Goal: Task Accomplishment & Management: Complete application form

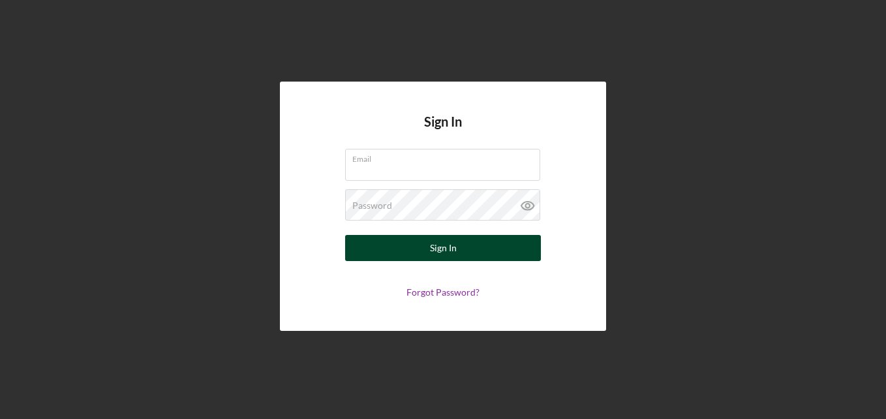
type input "[EMAIL_ADDRESS][DOMAIN_NAME]"
click at [514, 241] on button "Sign In" at bounding box center [443, 248] width 196 height 26
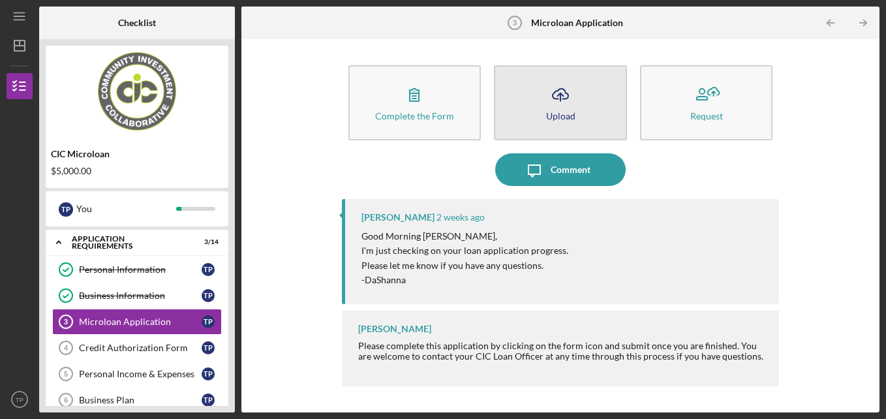
click at [527, 117] on button "Icon/Upload Upload" at bounding box center [560, 102] width 133 height 75
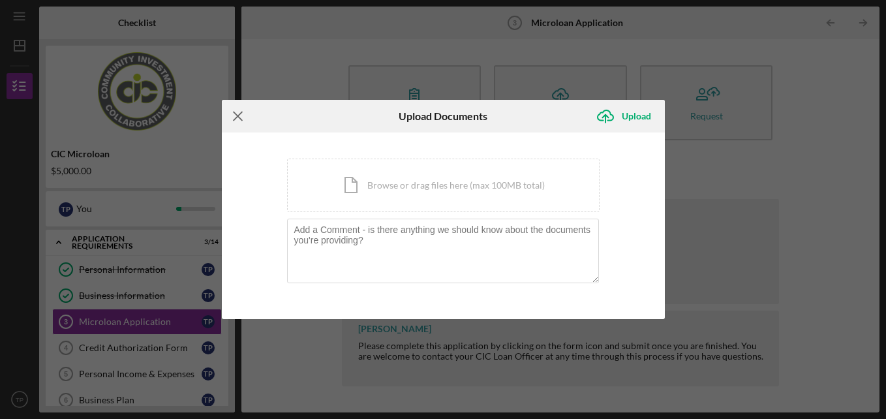
click at [239, 112] on icon "Icon/Menu Close" at bounding box center [238, 116] width 33 height 33
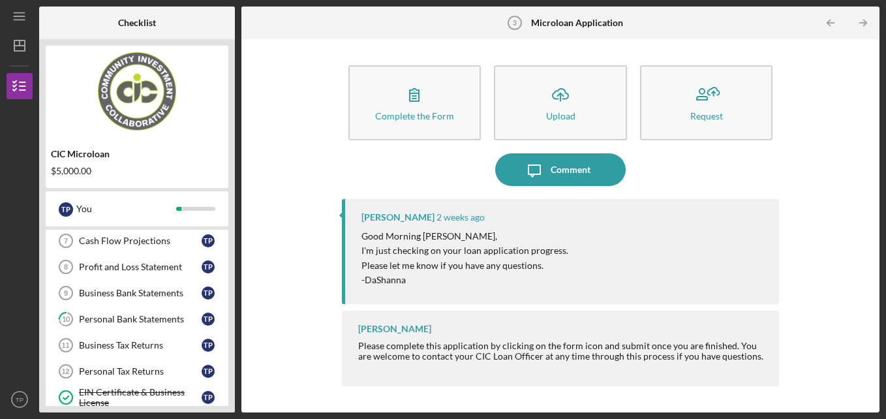
scroll to position [186, 0]
click at [161, 297] on div "Business Bank Statements" at bounding box center [140, 292] width 123 height 10
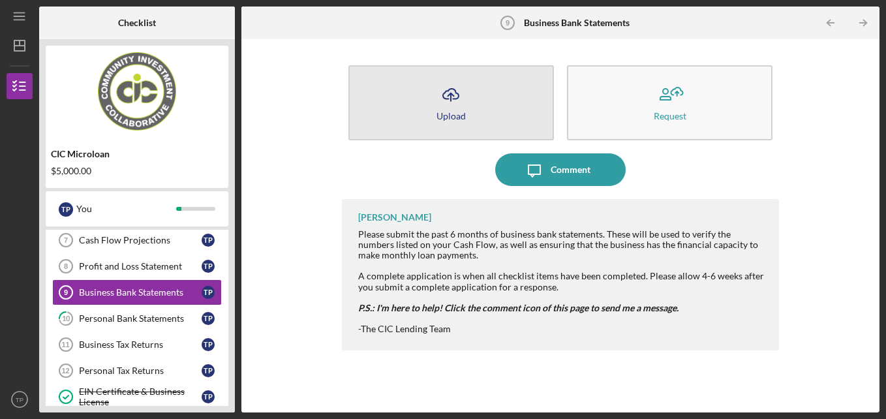
click at [503, 120] on button "Icon/Upload Upload" at bounding box center [451, 102] width 206 height 75
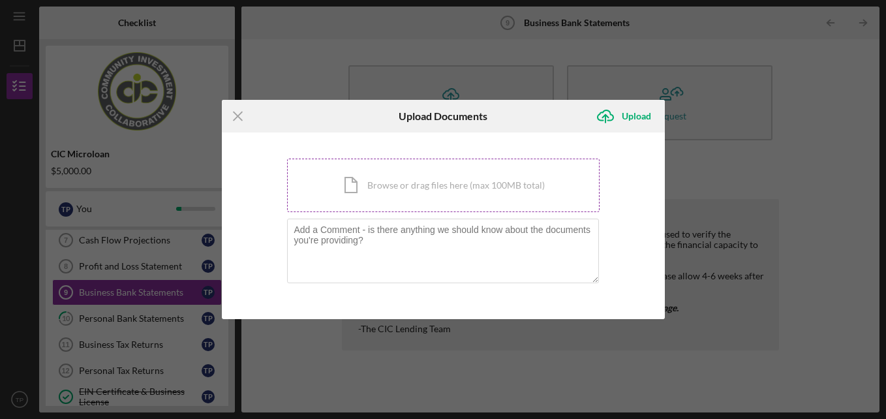
click at [514, 200] on div "Icon/Document Browse or drag files here (max 100MB total) Tap to choose files o…" at bounding box center [443, 186] width 313 height 54
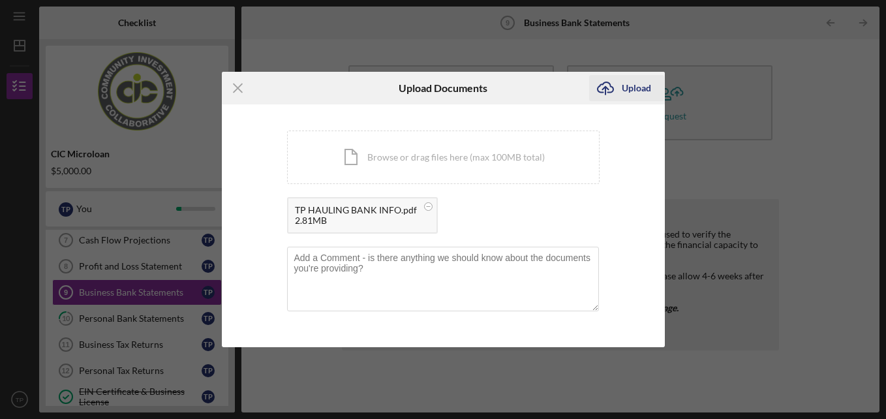
click at [624, 84] on div "Upload" at bounding box center [636, 88] width 29 height 26
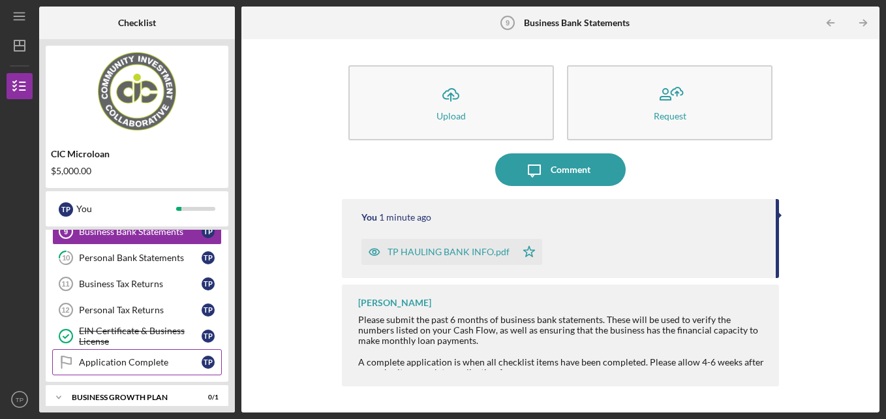
scroll to position [245, 0]
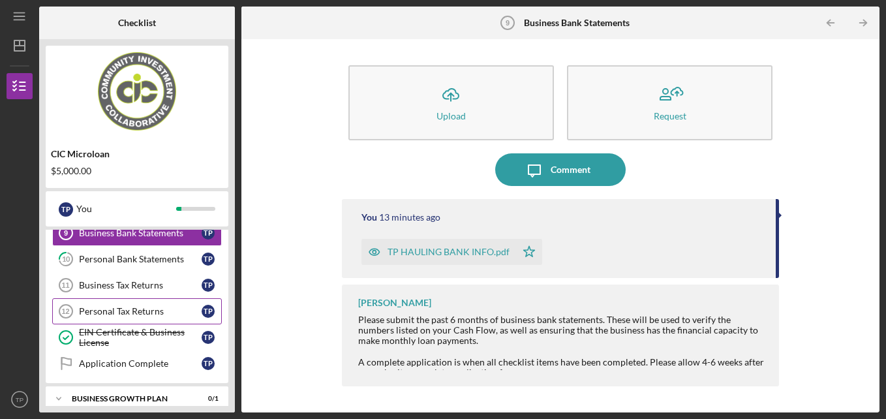
click at [155, 307] on div "Personal Tax Returns" at bounding box center [140, 311] width 123 height 10
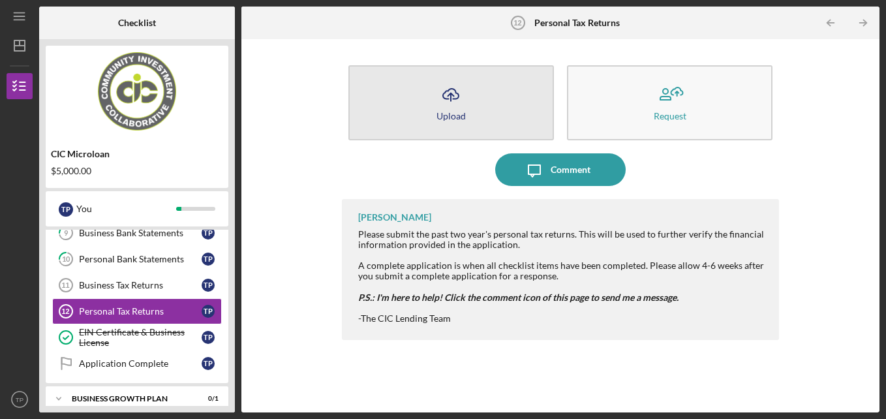
click at [478, 93] on button "Icon/Upload Upload" at bounding box center [451, 102] width 206 height 75
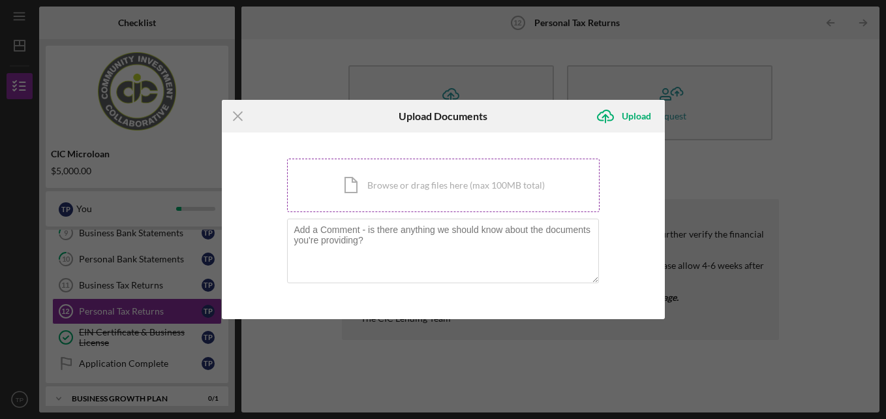
click at [478, 193] on div "Icon/Document Browse or drag files here (max 100MB total) Tap to choose files o…" at bounding box center [443, 186] width 313 height 54
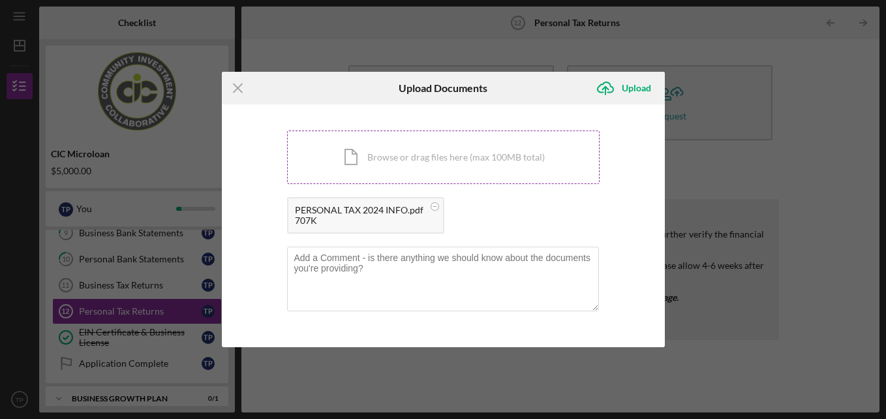
click at [471, 153] on div "Icon/Document Browse or drag files here (max 100MB total) Tap to choose files o…" at bounding box center [443, 158] width 313 height 54
click at [645, 91] on div "Upload" at bounding box center [636, 88] width 29 height 26
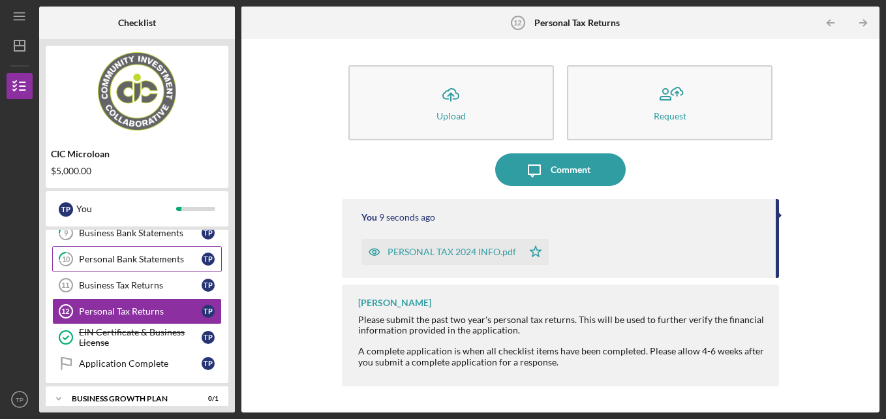
click at [161, 266] on link "10 Personal Bank Statements T P" at bounding box center [137, 259] width 170 height 26
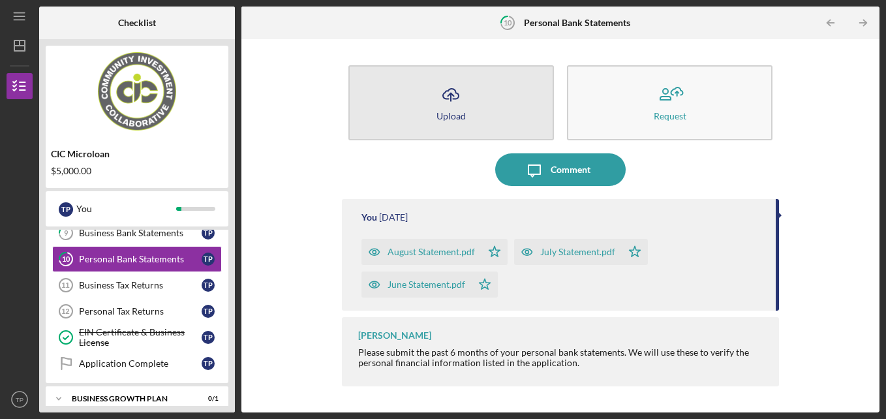
click at [444, 127] on button "Icon/Upload Upload" at bounding box center [451, 102] width 206 height 75
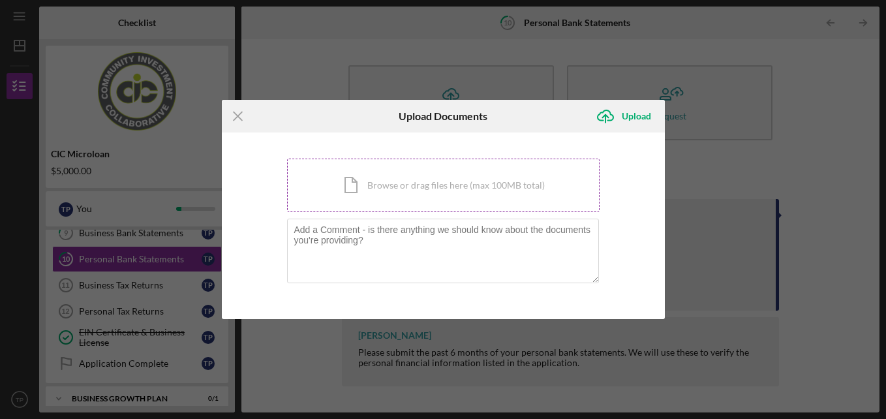
click at [433, 166] on div "Icon/Document Browse or drag files here (max 100MB total) Tap to choose files o…" at bounding box center [443, 186] width 313 height 54
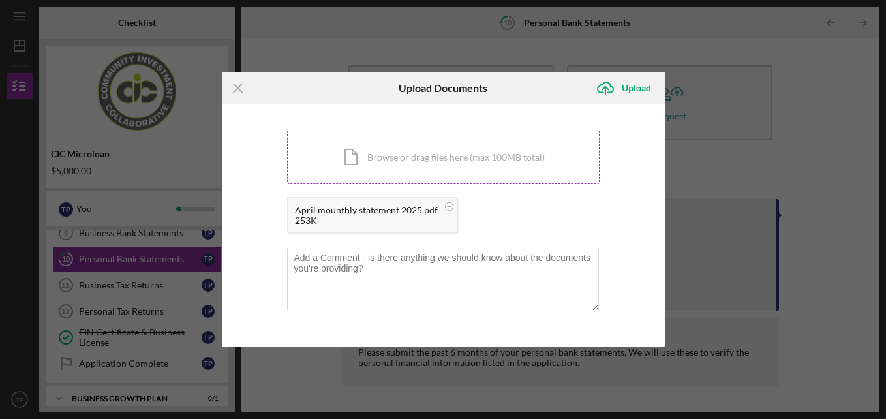
click at [406, 146] on div "Icon/Document Browse or drag files here (max 100MB total) Tap to choose files o…" at bounding box center [443, 158] width 313 height 54
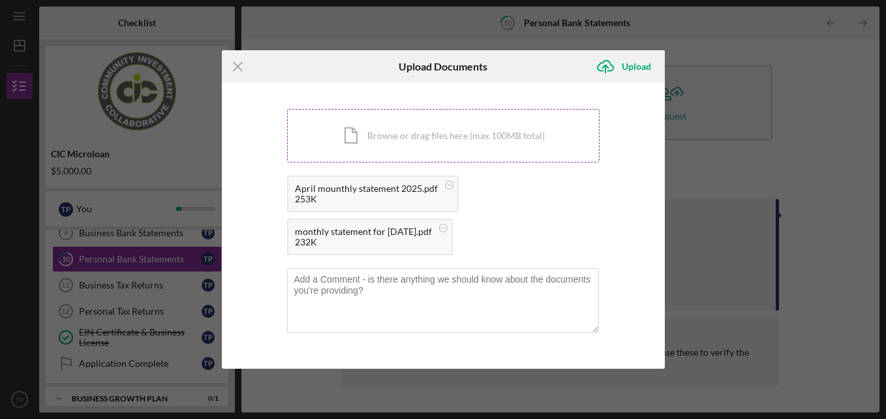
click at [398, 136] on div "Icon/Document Browse or drag files here (max 100MB total) Tap to choose files o…" at bounding box center [443, 136] width 313 height 54
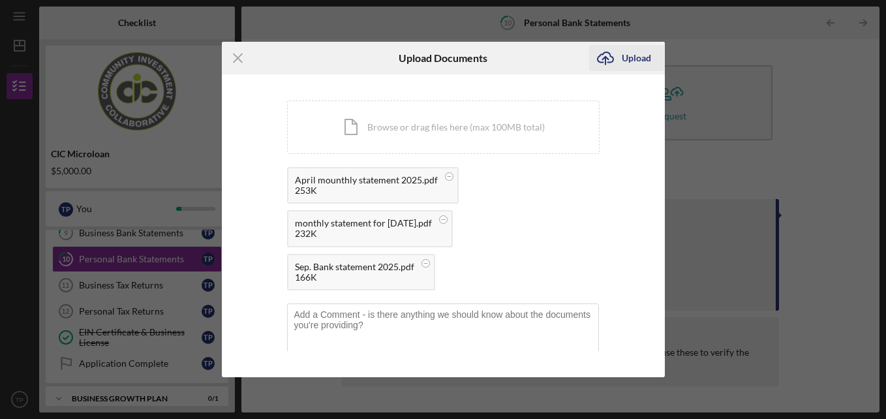
click at [643, 54] on div "Upload" at bounding box center [636, 58] width 29 height 26
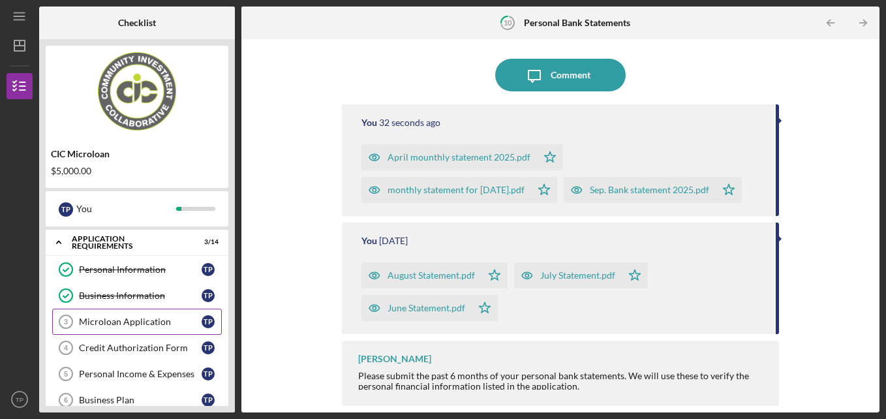
click at [125, 317] on div "Microloan Application" at bounding box center [140, 322] width 123 height 10
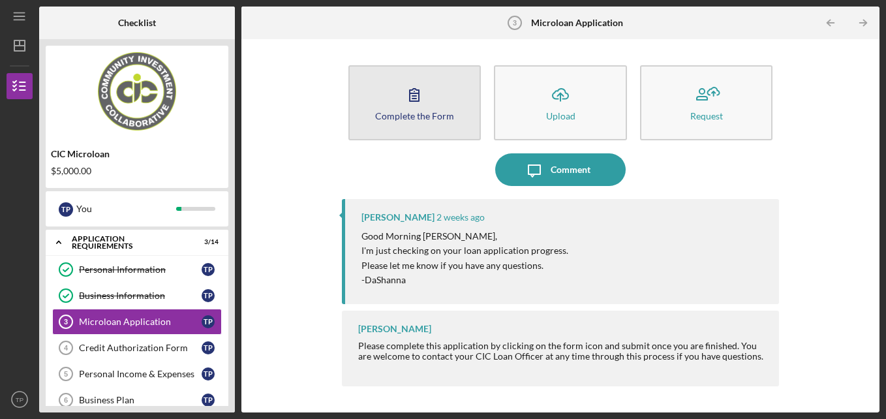
click at [433, 121] on button "Complete the Form Form" at bounding box center [414, 102] width 133 height 75
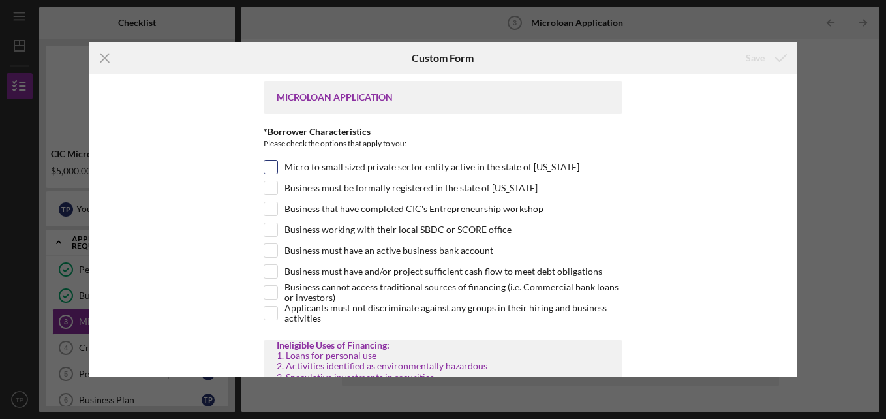
click at [268, 168] on input "Micro to small sized private sector entity active in the state of [US_STATE]" at bounding box center [270, 167] width 13 height 13
checkbox input "true"
click at [265, 186] on input "Business must be formally registered in the state of [US_STATE]" at bounding box center [270, 187] width 13 height 13
checkbox input "true"
click at [270, 211] on input "Business that have completed CIC's Entrepreneurship workshop" at bounding box center [270, 208] width 13 height 13
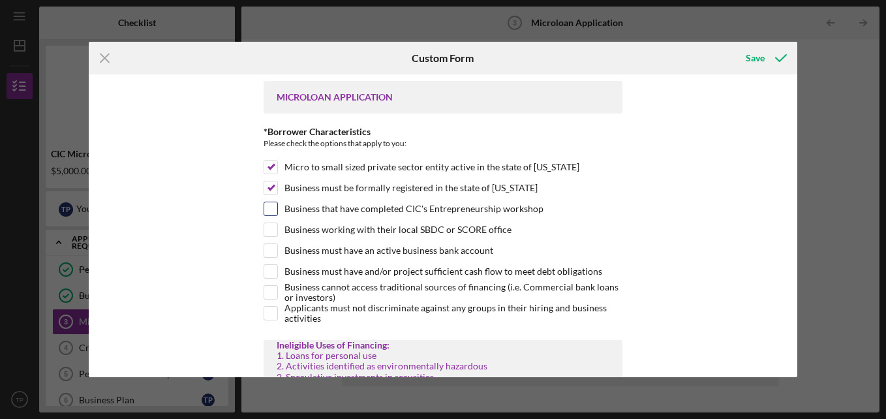
checkbox input "true"
click at [268, 227] on input "Business working with their local SBDC or SCORE office" at bounding box center [270, 229] width 13 height 13
checkbox input "true"
click at [268, 247] on input "Business must have an active business bank account" at bounding box center [270, 250] width 13 height 13
checkbox input "true"
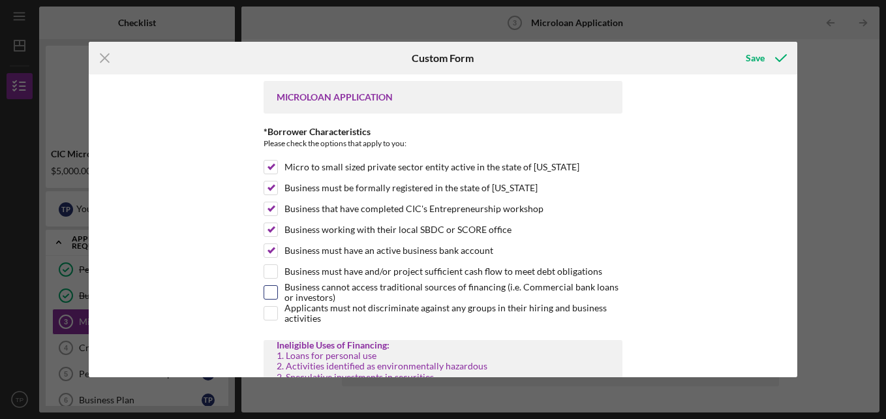
click at [266, 292] on input "Business cannot access traditional sources of financing (i.e. Commercial bank l…" at bounding box center [270, 292] width 13 height 13
checkbox input "true"
click at [268, 315] on input "Applicants must not discriminate against any groups in their hiring and busines…" at bounding box center [270, 313] width 13 height 13
checkbox input "true"
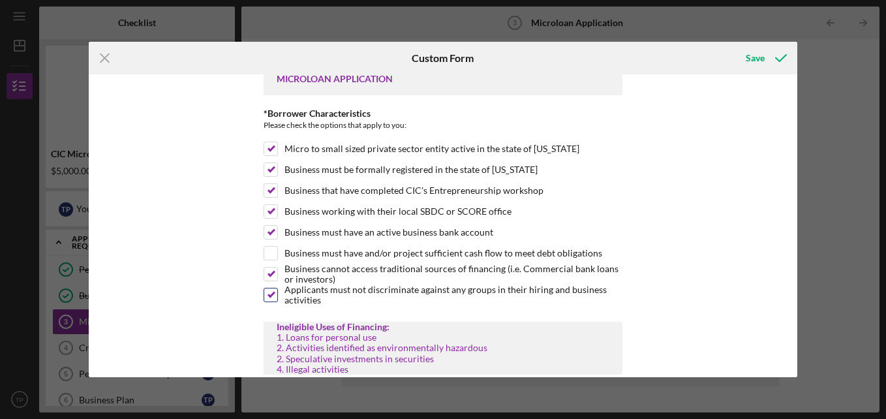
scroll to position [19, 0]
click at [272, 246] on input "Business must have and/or project sufficient cash flow to meet debt obligations" at bounding box center [270, 252] width 13 height 13
checkbox input "true"
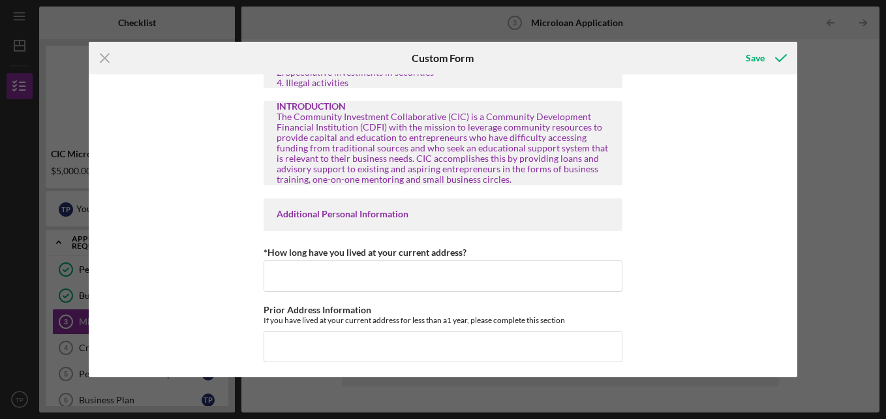
scroll to position [305, 0]
click at [279, 286] on input "*How long have you lived at your current address?" at bounding box center [443, 275] width 359 height 31
click at [224, 311] on div "MICROLOAN APPLICATION *Borrower Characteristics Please check the options that a…" at bounding box center [443, 225] width 709 height 303
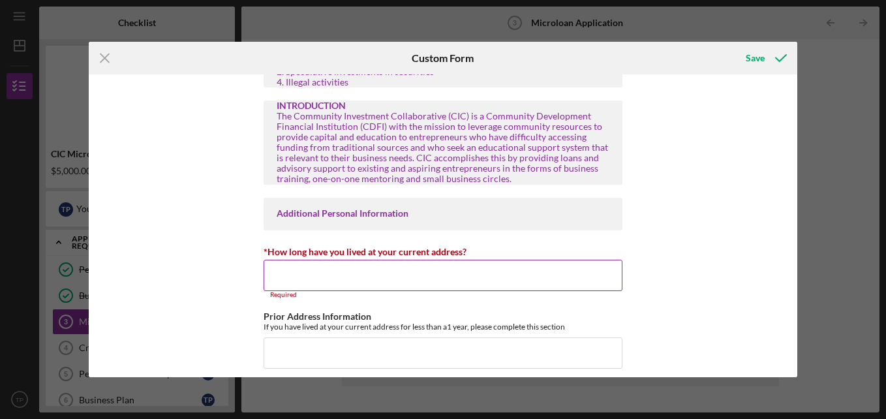
click at [279, 283] on input "*How long have you lived at your current address?" at bounding box center [443, 275] width 359 height 31
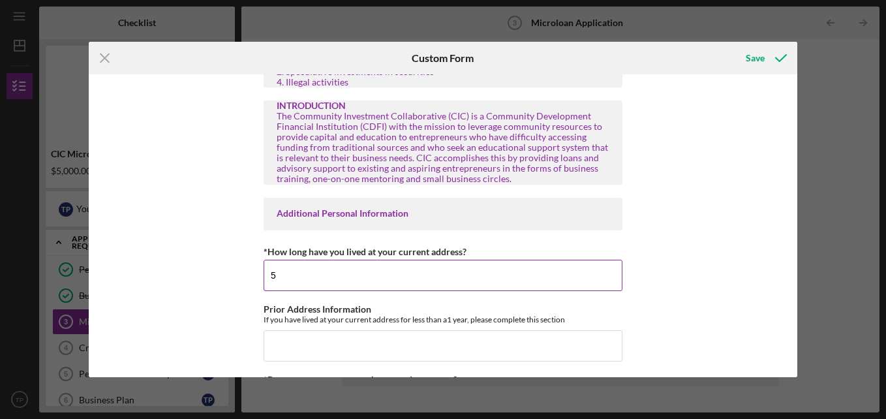
type input "5 years"
type input "[STREET_ADDRESS][PERSON_NAME]"
type input "1"
type input "[DATE]"
type input "VA"
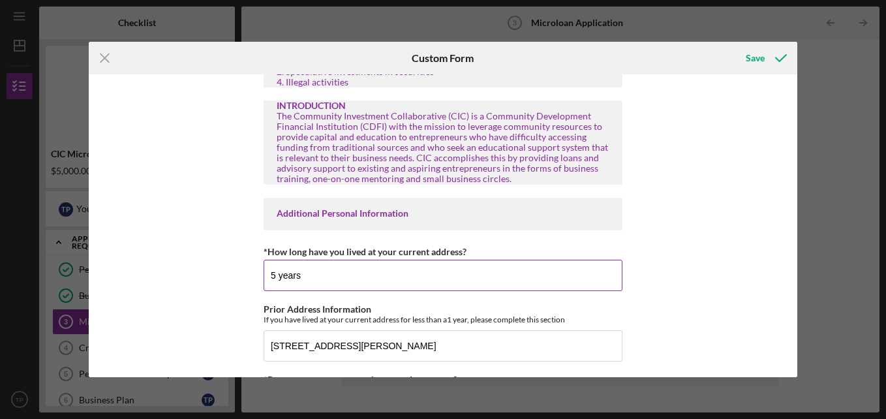
type input "$50,000"
type input "NA"
type input "[DATE]"
type input "[PERSON_NAME]"
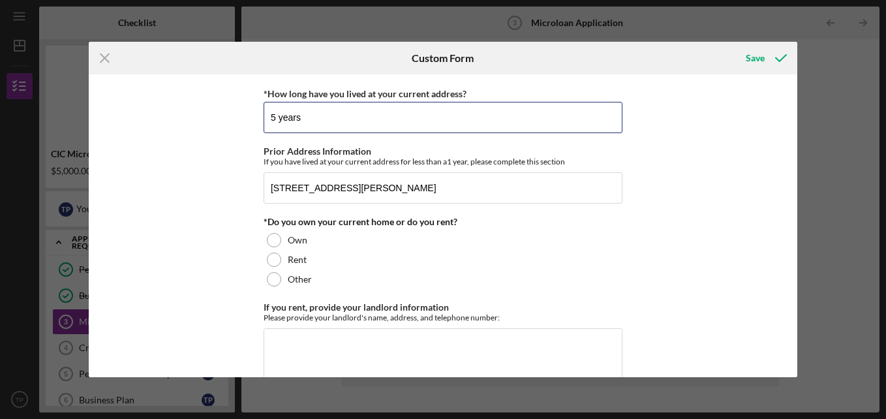
scroll to position [464, 0]
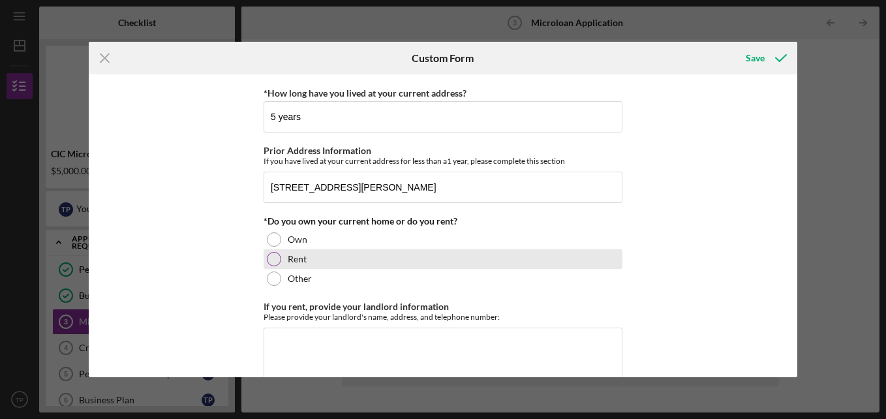
click at [277, 262] on div at bounding box center [274, 259] width 14 height 14
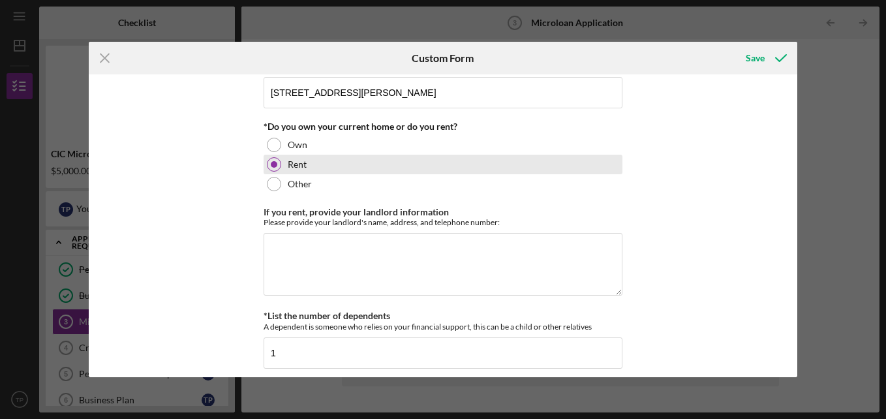
scroll to position [559, 0]
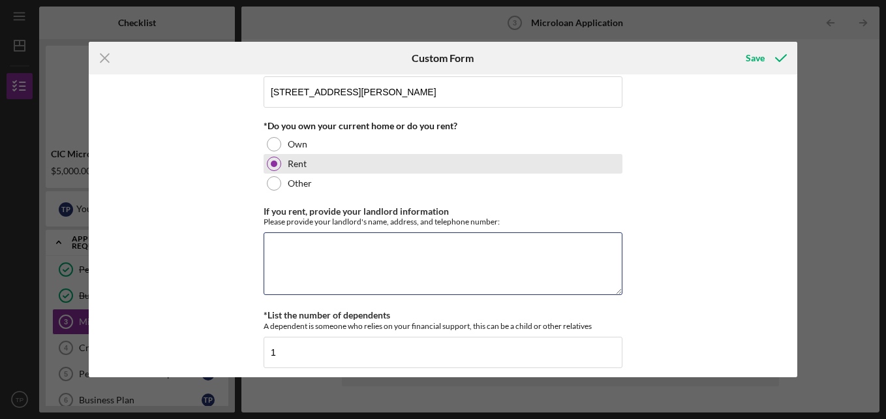
click at [277, 262] on textarea "If you rent, provide your landlord information" at bounding box center [443, 263] width 359 height 63
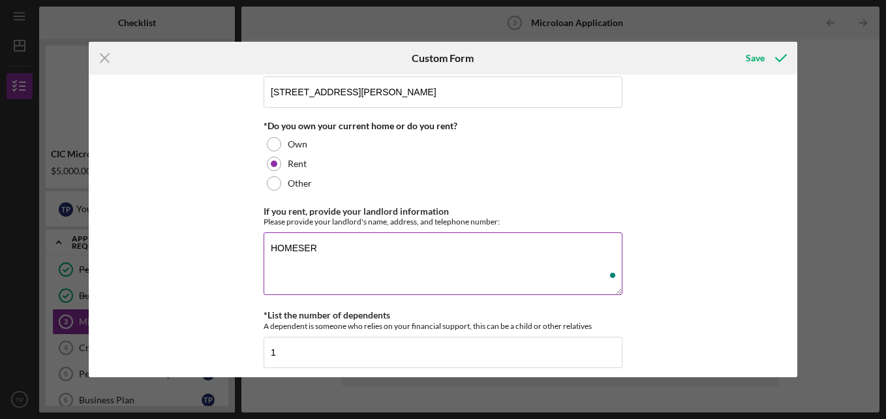
scroll to position [0, 0]
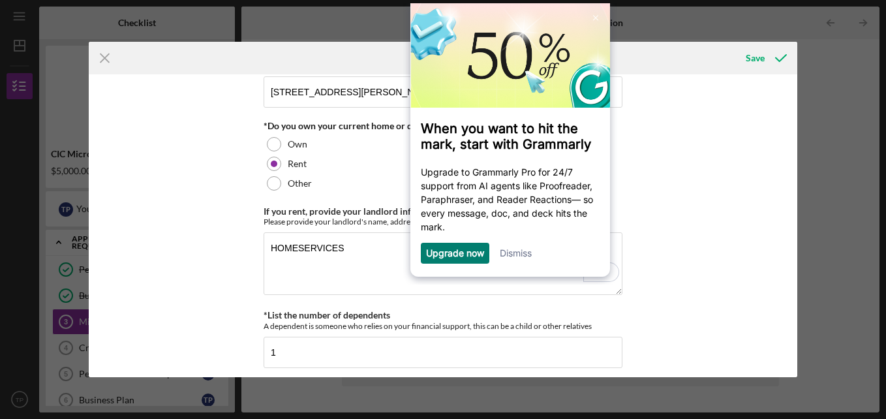
click at [509, 255] on link "Dismiss" at bounding box center [515, 252] width 32 height 11
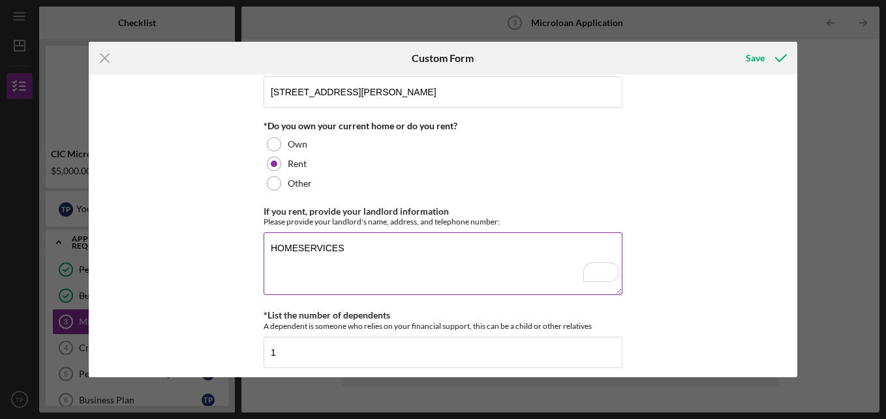
click at [356, 251] on textarea "HOMESERVICES" at bounding box center [443, 263] width 359 height 63
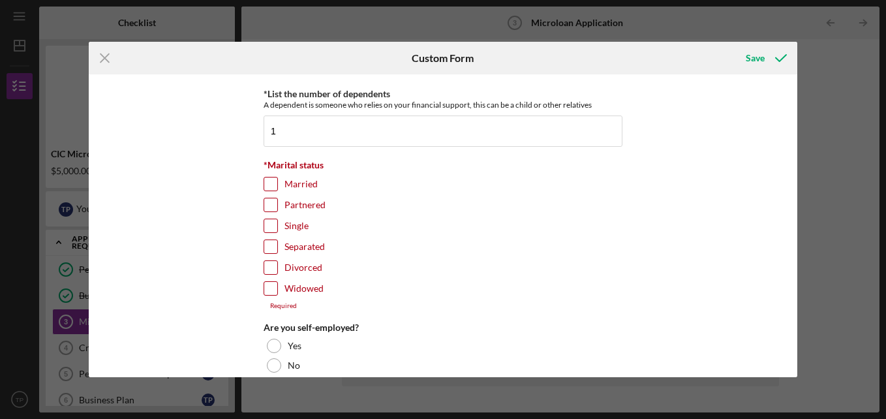
type textarea "HOMESERVICES PROPERTY MANAGEMENT"
click at [270, 264] on input "Divorced" at bounding box center [270, 267] width 13 height 13
checkbox input "true"
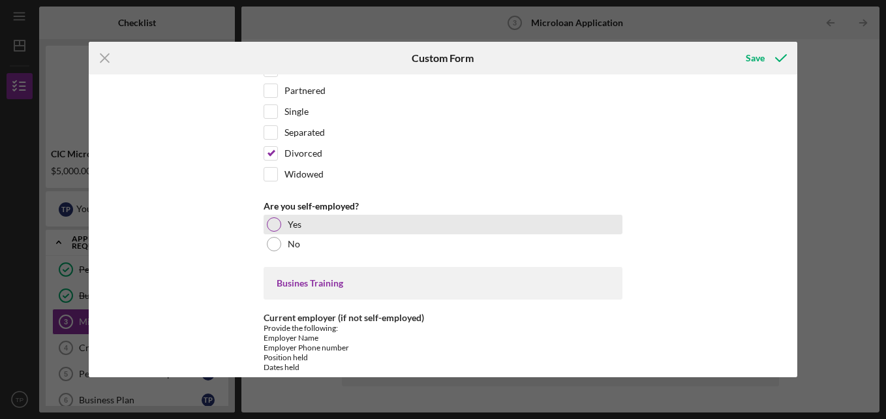
click at [274, 222] on div at bounding box center [274, 224] width 14 height 14
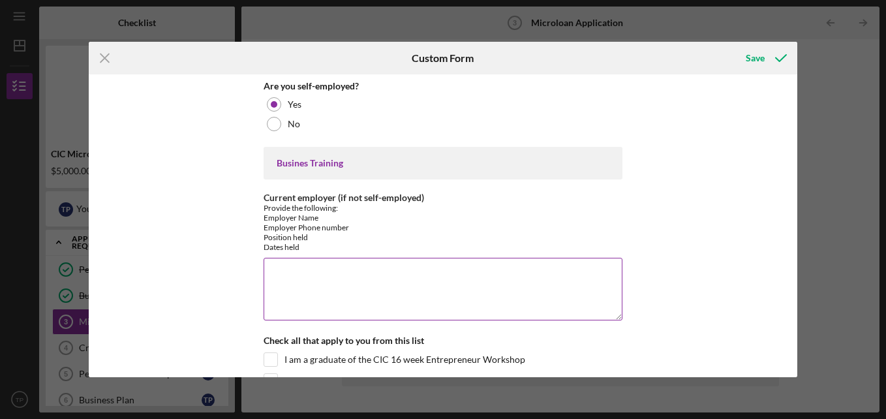
click at [309, 292] on textarea "Current employer (if not self-employed)" at bounding box center [443, 289] width 359 height 63
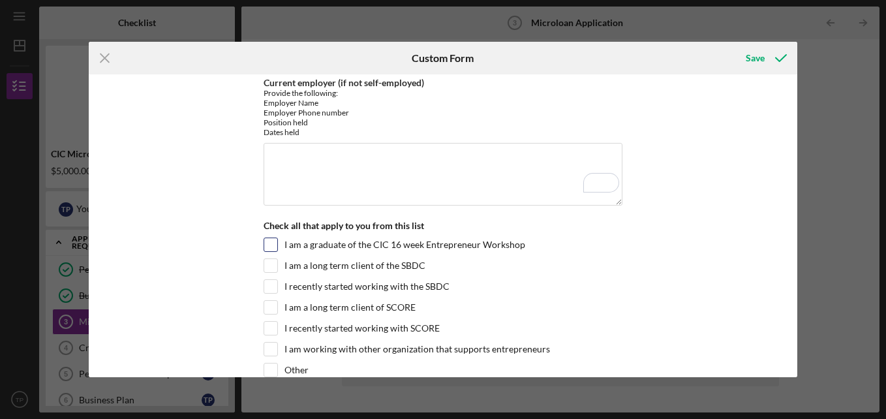
click at [266, 251] on input "I am a graduate of the CIC 16 week Entrepreneur Workshop" at bounding box center [270, 244] width 13 height 13
checkbox input "true"
click at [270, 262] on input "I am a long term client of the SBDC" at bounding box center [270, 265] width 13 height 13
checkbox input "false"
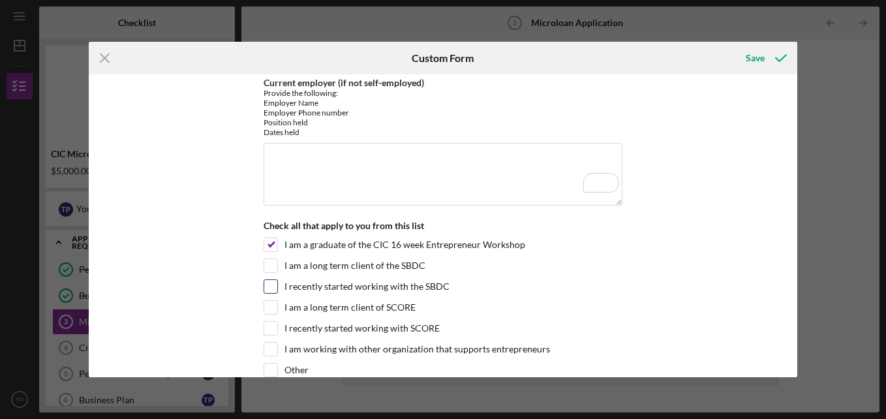
click at [273, 294] on div at bounding box center [271, 286] width 14 height 14
click at [271, 292] on input "I recently started working with the SBDC" at bounding box center [270, 286] width 13 height 13
checkbox input "true"
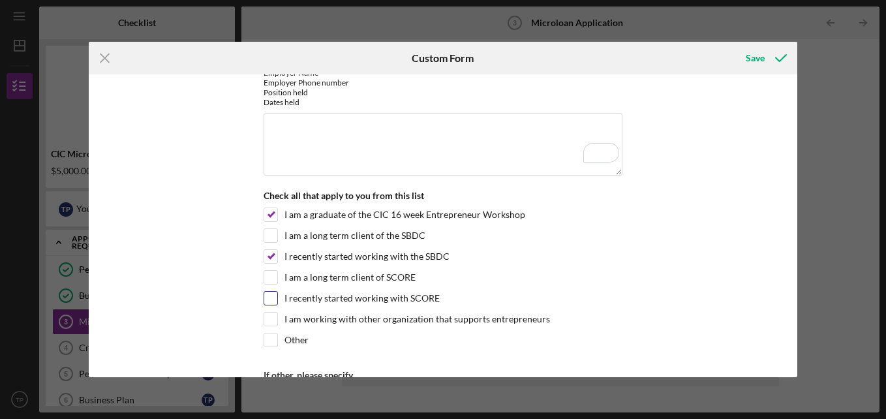
click at [271, 300] on input "I recently started working with SCORE" at bounding box center [270, 298] width 13 height 13
checkbox input "true"
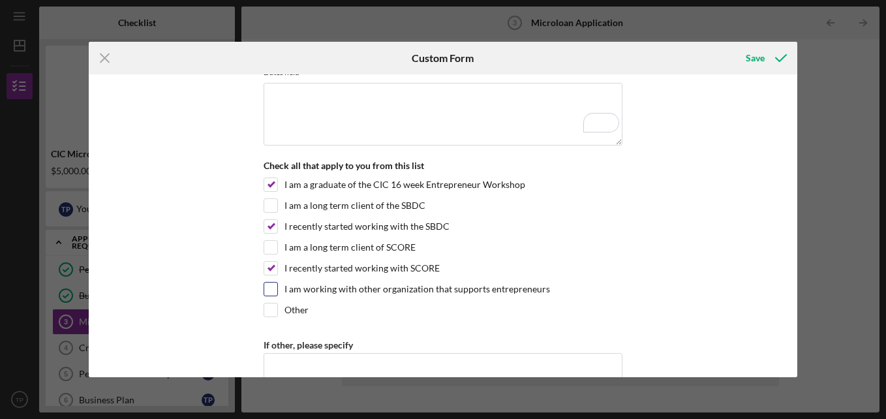
scroll to position [1190, 0]
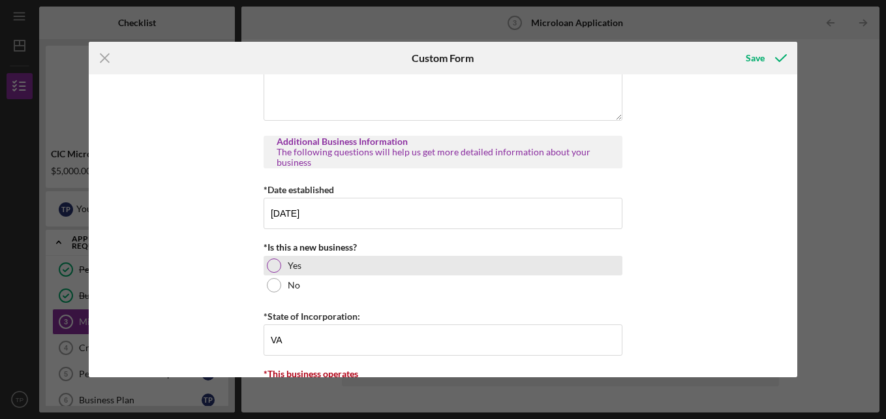
click at [275, 266] on div at bounding box center [274, 265] width 14 height 14
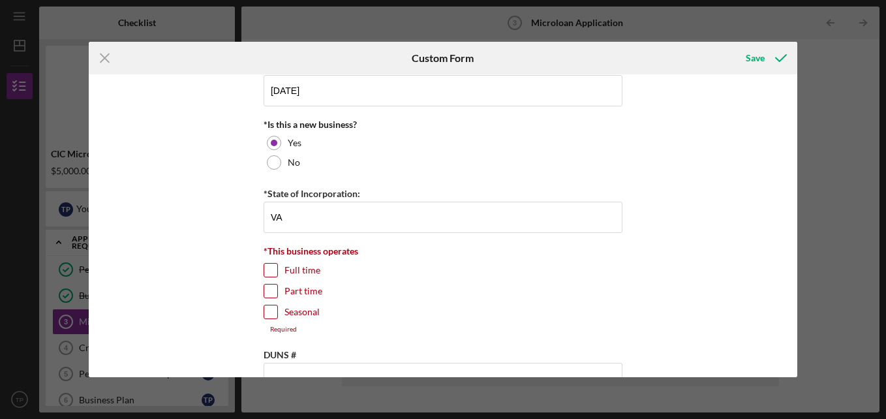
click at [268, 273] on input "Full time" at bounding box center [270, 270] width 13 height 13
checkbox input "true"
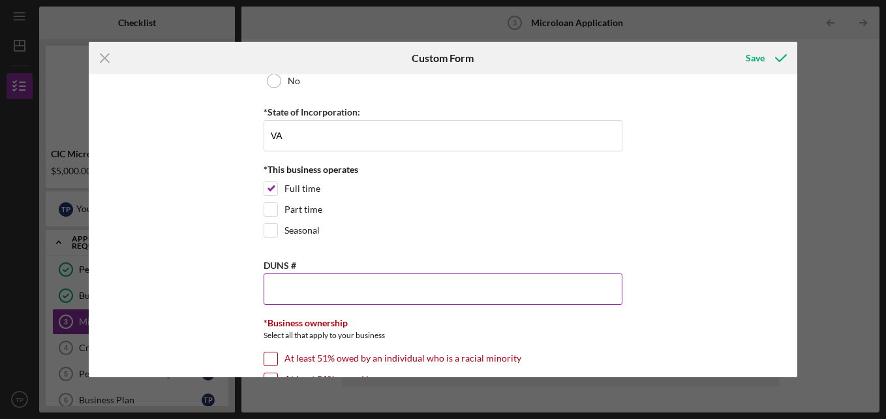
click at [303, 300] on input "DUNS #" at bounding box center [443, 288] width 359 height 31
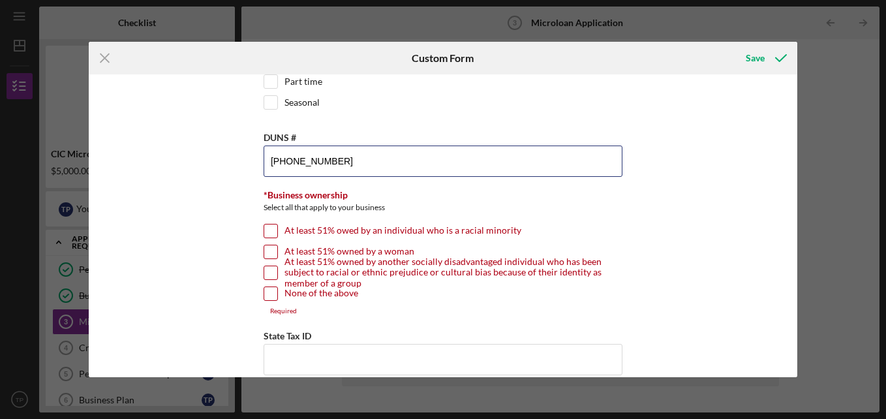
scroll to position [1817, 0]
type input "[PHONE_NUMBER]"
click at [238, 244] on div "MICROLOAN APPLICATION *Borrower Characteristics Please check the options that a…" at bounding box center [443, 225] width 709 height 303
click at [268, 232] on input "At least 51% owed by an individual who is a racial minority" at bounding box center [270, 230] width 13 height 13
checkbox input "true"
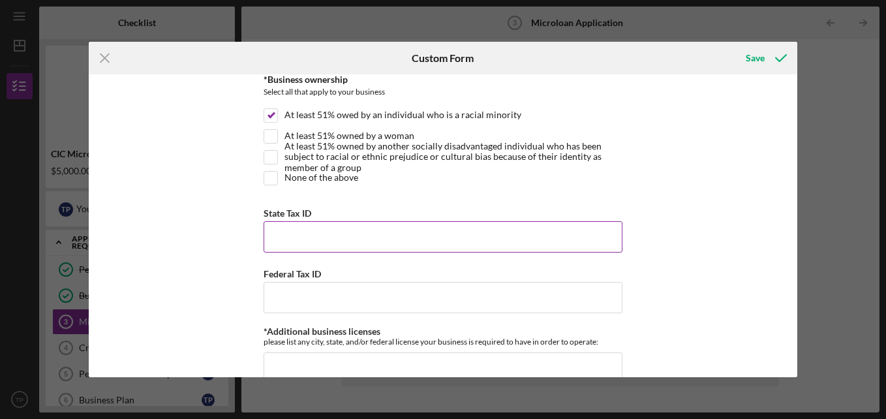
scroll to position [1934, 0]
click at [320, 249] on input "State Tax ID" at bounding box center [443, 236] width 359 height 31
paste input "[US_EMPLOYER_IDENTIFICATION_NUMBER]"
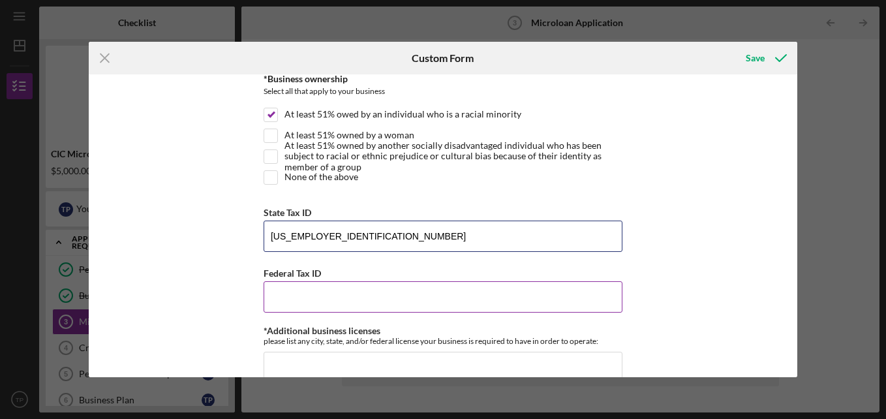
type input "[US_EMPLOYER_IDENTIFICATION_NUMBER]"
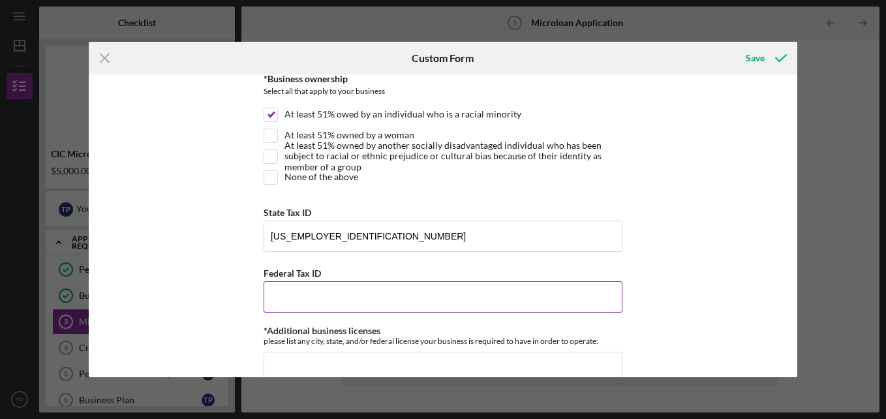
click at [283, 298] on input "Federal Tax ID" at bounding box center [443, 296] width 359 height 31
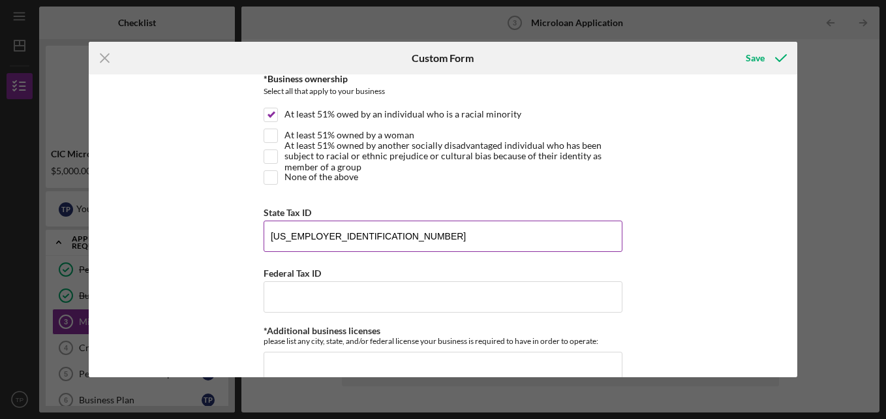
drag, startPoint x: 270, startPoint y: 233, endPoint x: 357, endPoint y: 236, distance: 87.5
click at [356, 236] on input "[US_EMPLOYER_IDENTIFICATION_NUMBER]" at bounding box center [443, 236] width 359 height 31
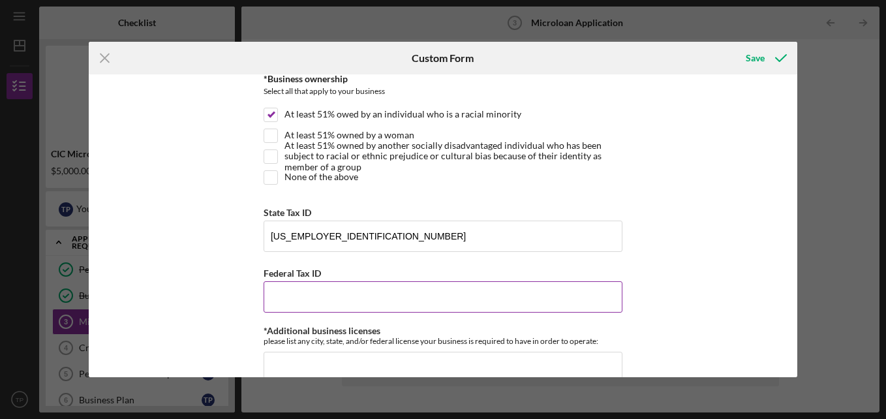
click at [273, 292] on input "Federal Tax ID" at bounding box center [443, 296] width 359 height 31
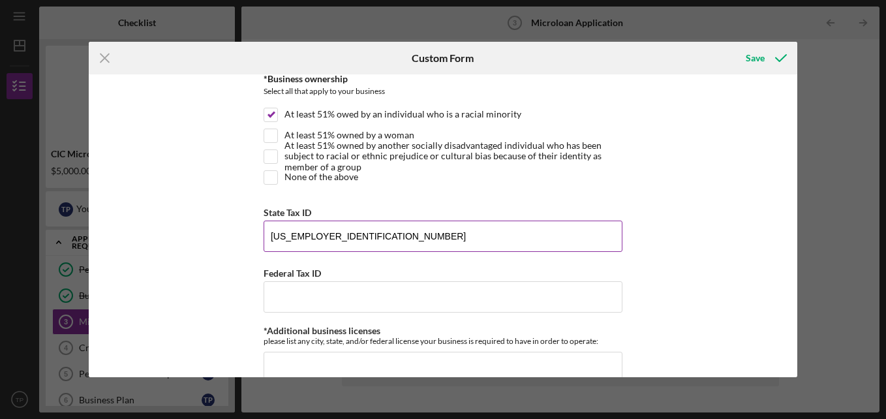
drag, startPoint x: 270, startPoint y: 238, endPoint x: 349, endPoint y: 241, distance: 79.1
click at [349, 241] on input "[US_EMPLOYER_IDENTIFICATION_NUMBER]" at bounding box center [443, 236] width 359 height 31
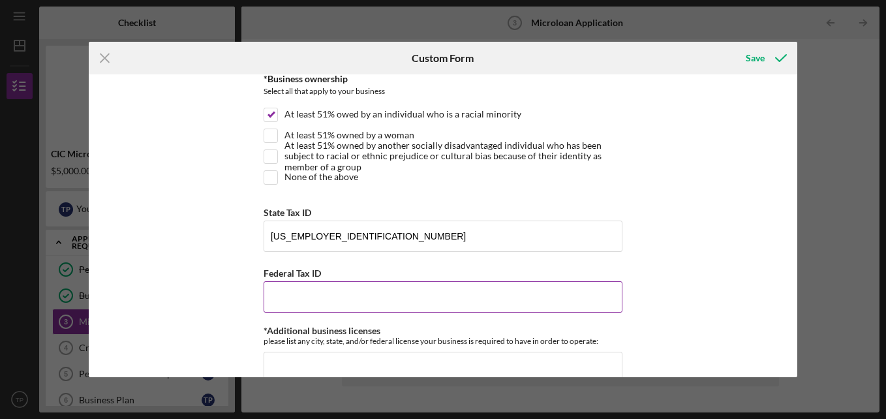
click at [298, 302] on input "Federal Tax ID" at bounding box center [443, 296] width 359 height 31
paste input "[US_EMPLOYER_IDENTIFICATION_NUMBER]"
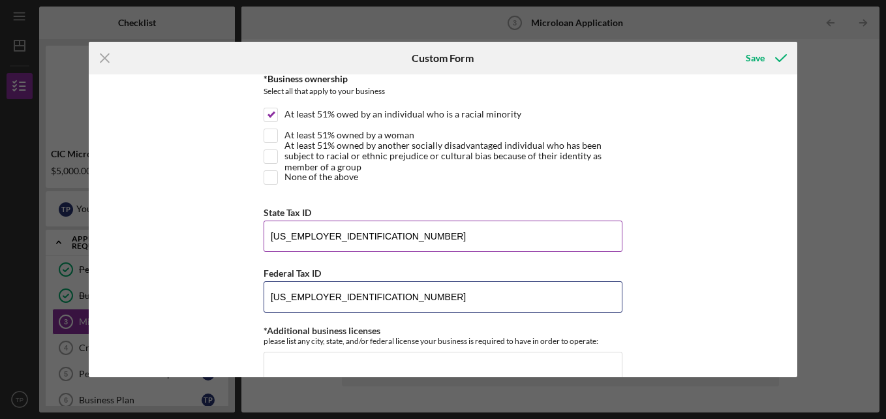
type input "[US_EMPLOYER_IDENTIFICATION_NUMBER]"
click at [351, 240] on input "[US_EMPLOYER_IDENTIFICATION_NUMBER]" at bounding box center [443, 236] width 359 height 31
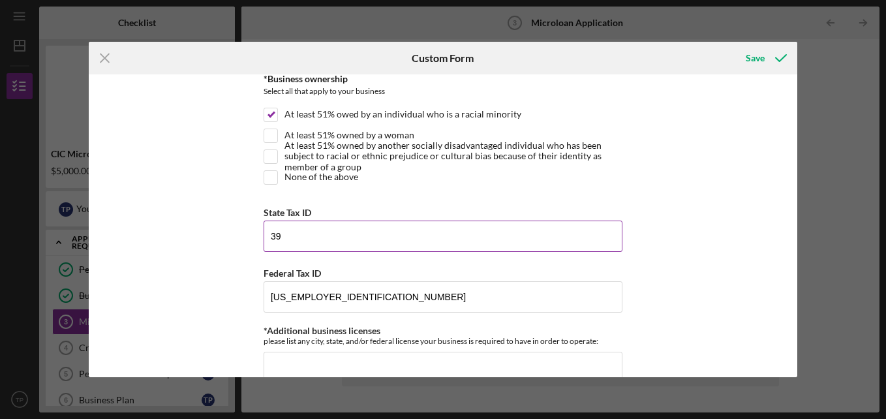
type input "3"
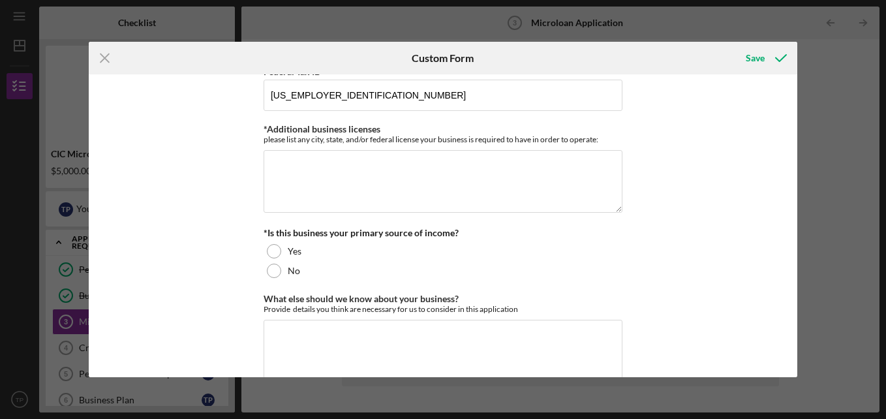
scroll to position [2152, 0]
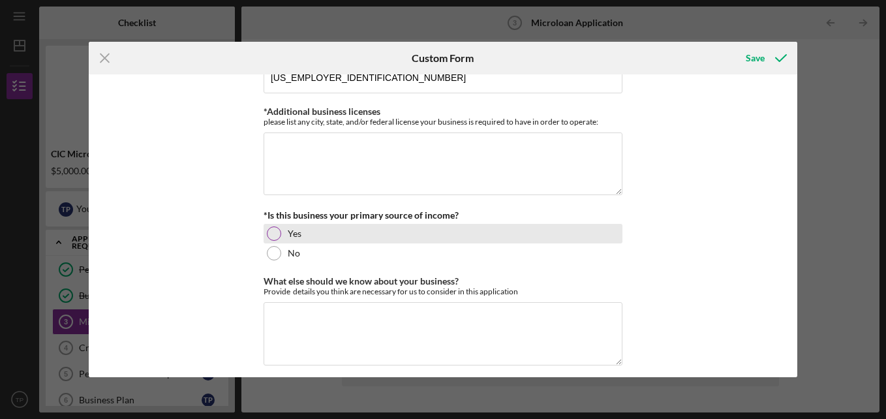
type input "143-74-4047"
click at [271, 236] on div at bounding box center [274, 233] width 14 height 14
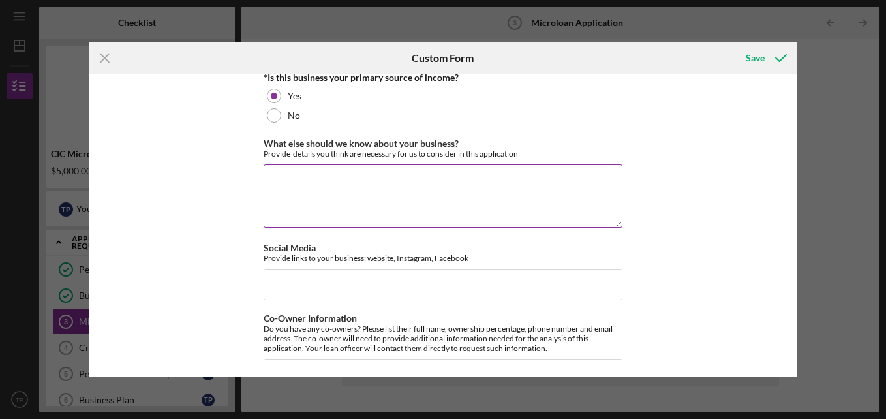
click at [292, 206] on textarea "What else should we know about your business?" at bounding box center [443, 195] width 359 height 63
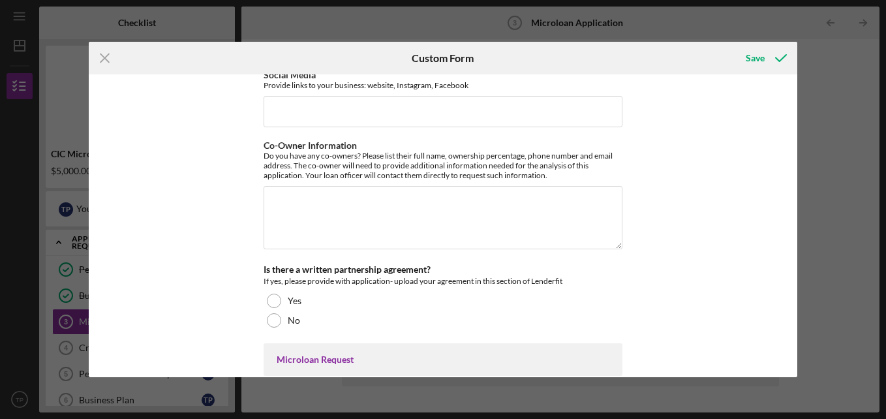
scroll to position [2467, 0]
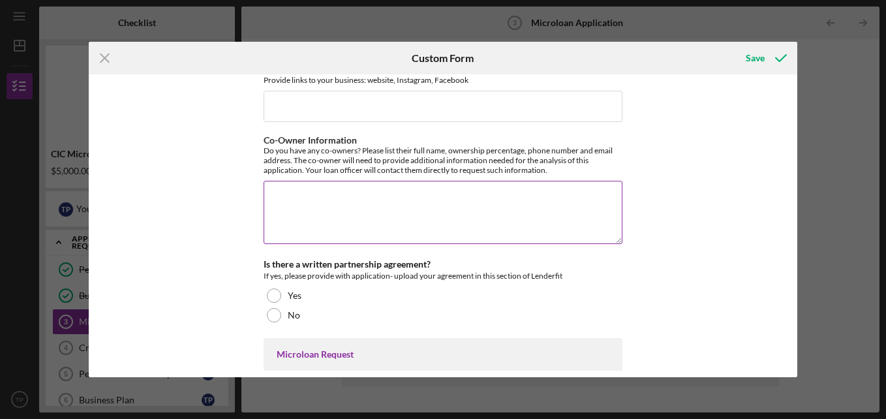
type textarea "Currently applying for SWAM and DBE certifications"
click at [349, 211] on textarea "Co-Owner Information" at bounding box center [443, 212] width 359 height 63
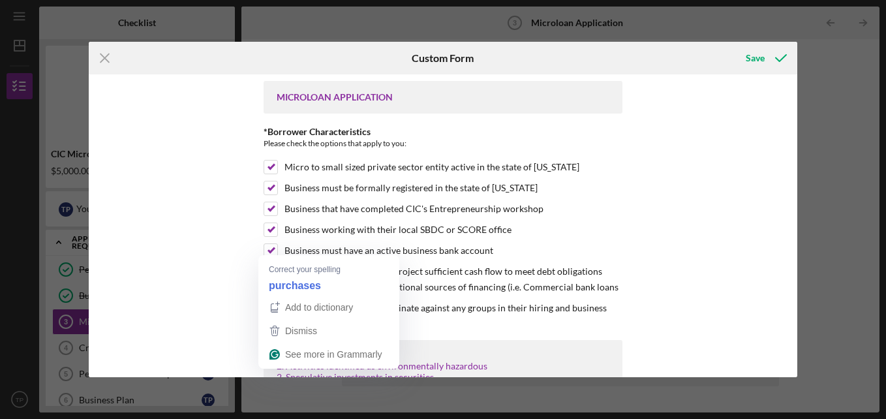
scroll to position [2707, 0]
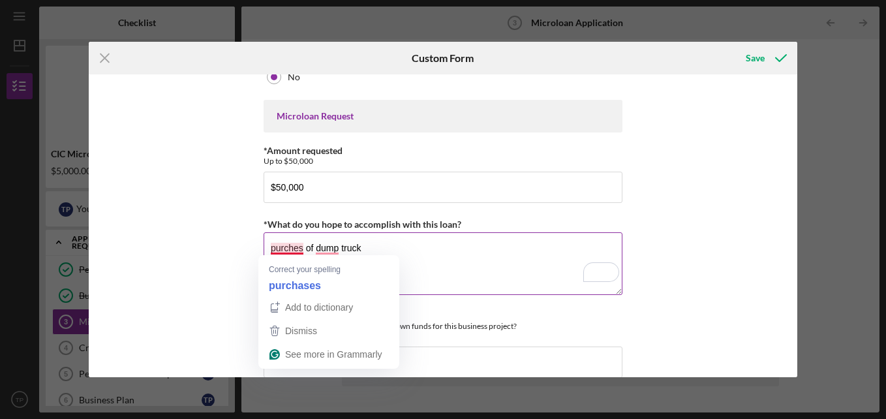
click at [292, 247] on textarea "purches of dump truck" at bounding box center [443, 263] width 359 height 63
click at [301, 249] on textarea "purches of dump truck" at bounding box center [443, 263] width 359 height 63
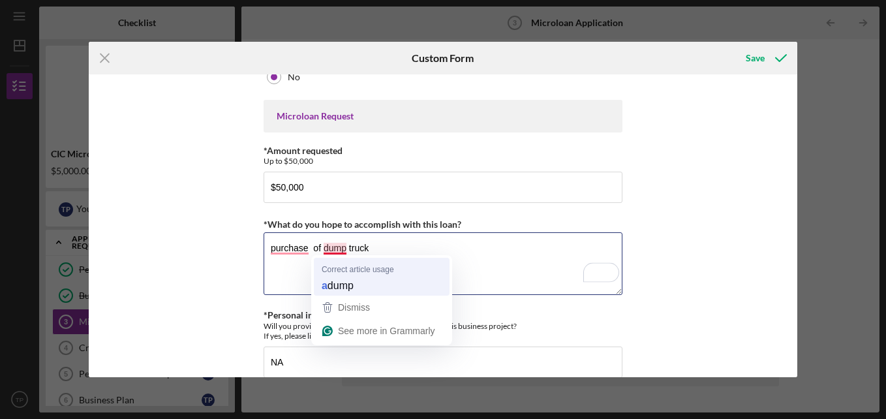
type textarea "purchase of a dump truck"
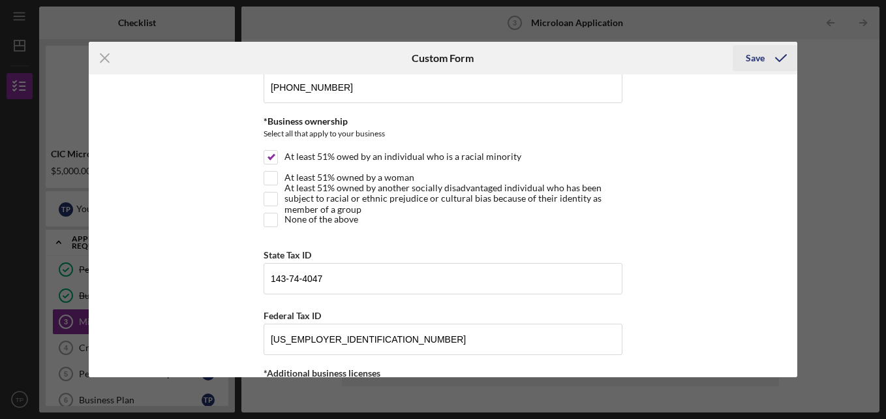
type textarea "Motor Carrier Fee"
click at [762, 61] on div "Save" at bounding box center [755, 58] width 19 height 26
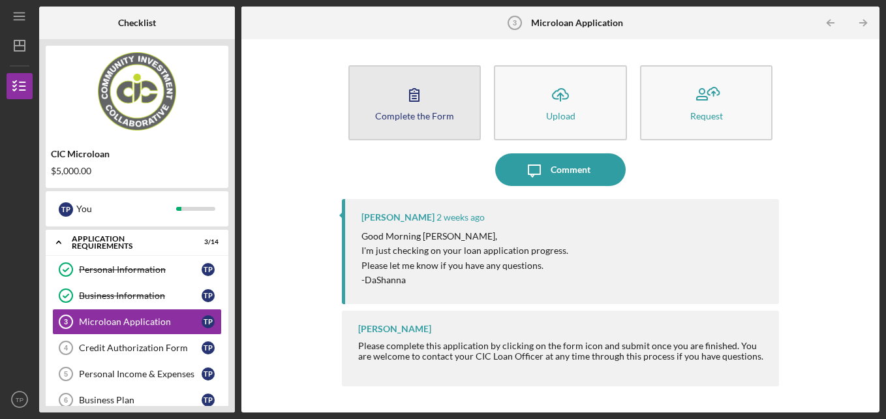
click at [417, 106] on icon "button" at bounding box center [414, 94] width 33 height 33
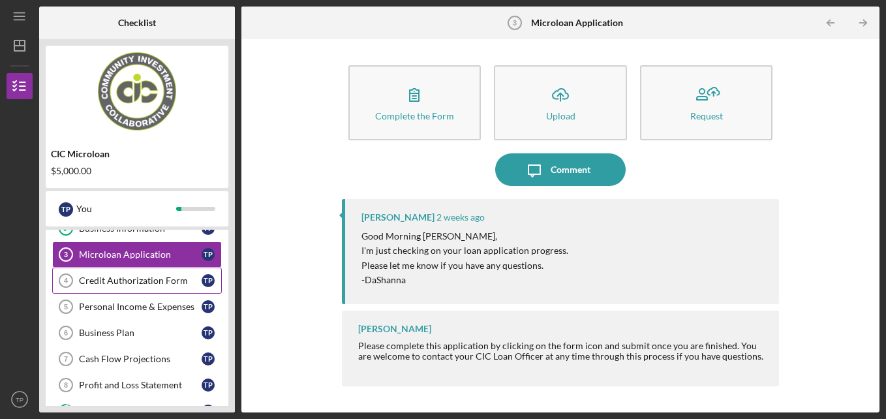
click at [132, 281] on div "Credit Authorization Form" at bounding box center [140, 280] width 123 height 10
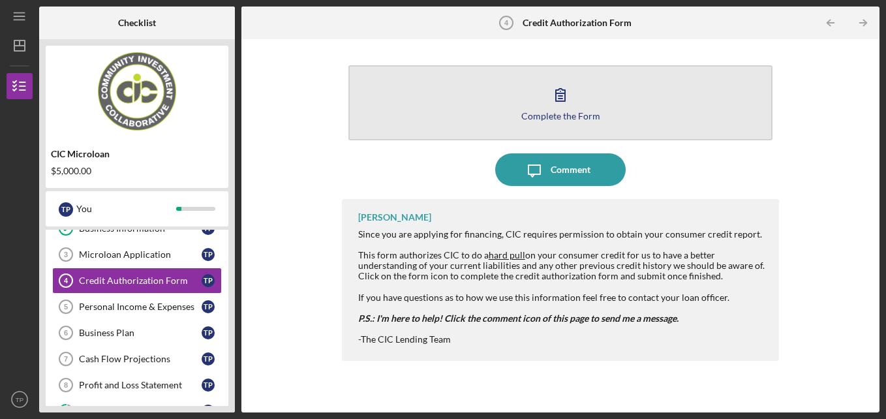
click at [552, 114] on div "Complete the Form" at bounding box center [560, 116] width 79 height 10
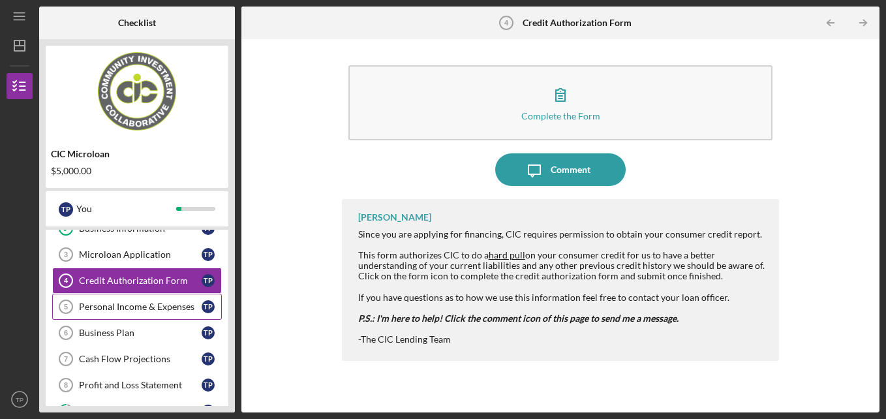
click at [182, 313] on link "Personal Income & Expenses 5 Personal Income & Expenses T P" at bounding box center [137, 307] width 170 height 26
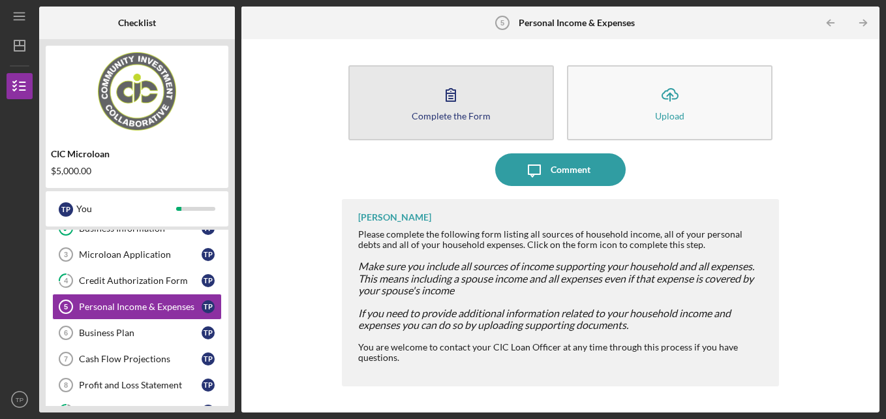
click at [449, 89] on icon "button" at bounding box center [451, 94] width 33 height 33
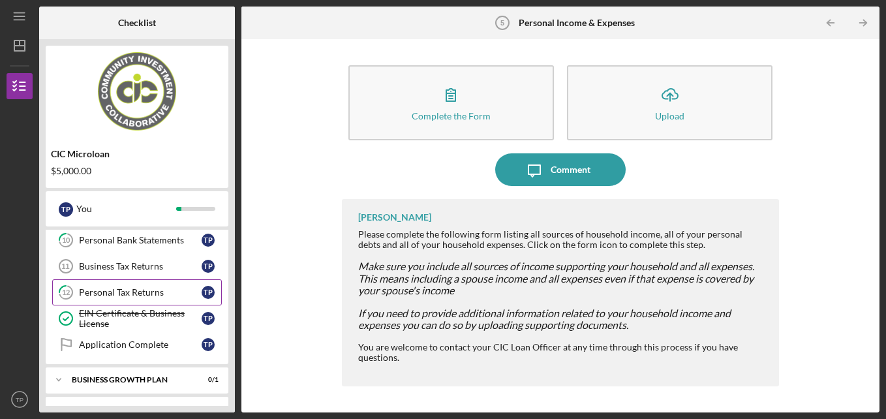
scroll to position [266, 0]
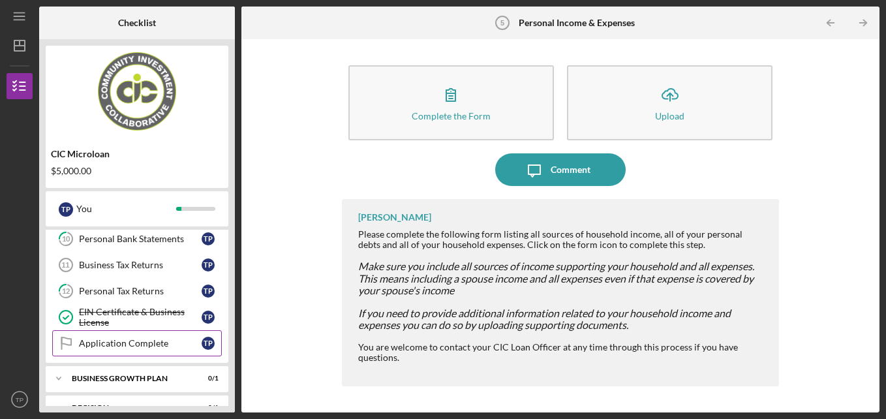
click at [151, 342] on div "Application Complete" at bounding box center [140, 343] width 123 height 10
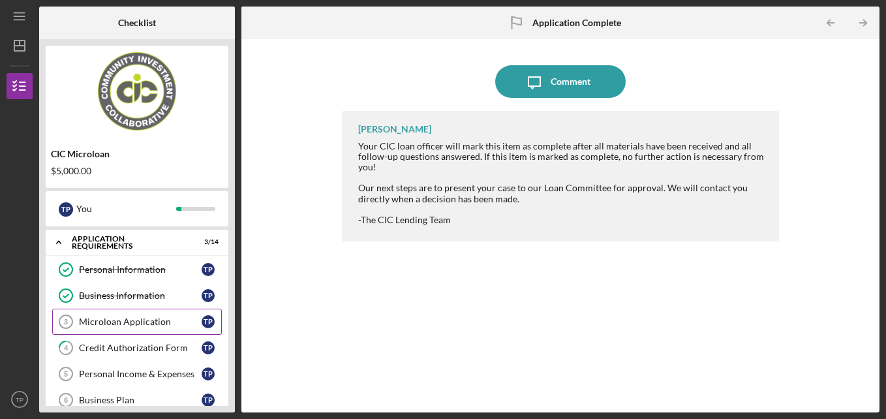
click at [159, 318] on div "Microloan Application" at bounding box center [140, 322] width 123 height 10
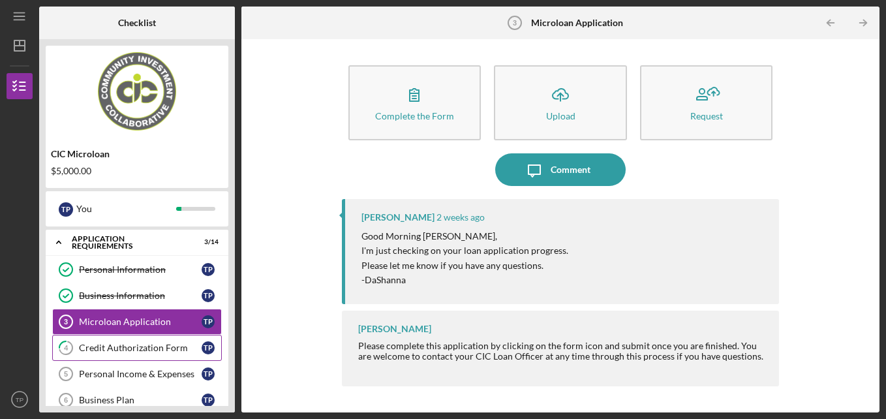
click at [185, 358] on link "4 Credit Authorization Form T P" at bounding box center [137, 348] width 170 height 26
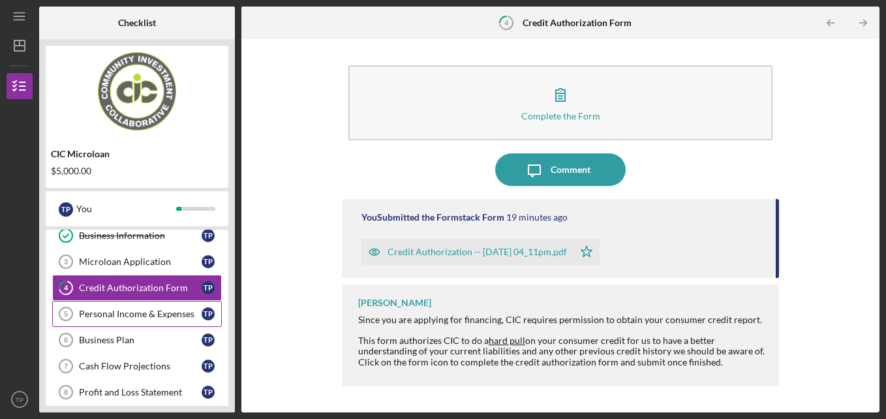
scroll to position [61, 0]
click at [179, 318] on div "Personal Income & Expenses" at bounding box center [140, 313] width 123 height 10
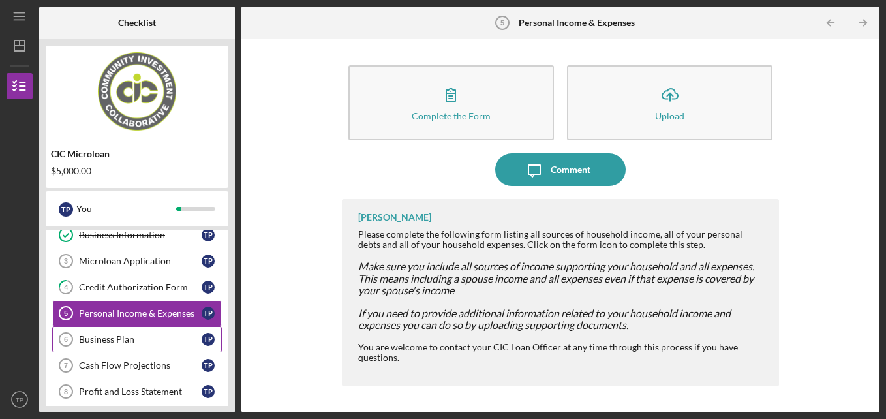
click at [187, 343] on div "Business Plan" at bounding box center [140, 339] width 123 height 10
